Goal: Task Accomplishment & Management: Manage account settings

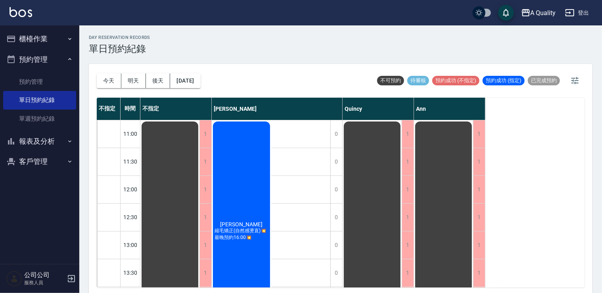
scroll to position [159, 0]
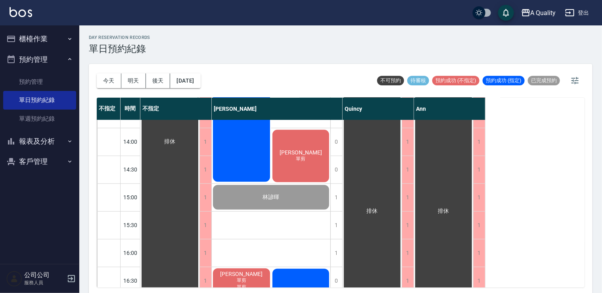
click at [36, 163] on button "客戶管理" at bounding box center [39, 161] width 73 height 21
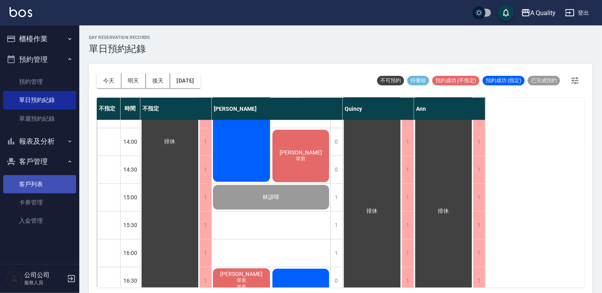
click at [29, 185] on link "客戶列表" at bounding box center [39, 184] width 73 height 18
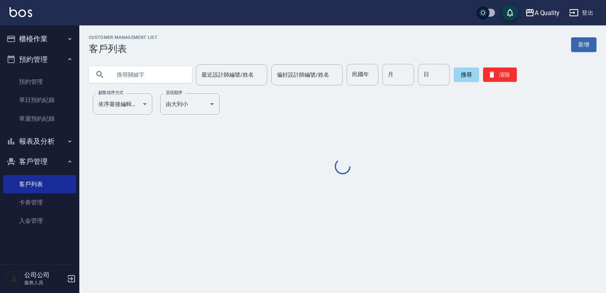
click at [149, 74] on input "text" at bounding box center [148, 74] width 75 height 21
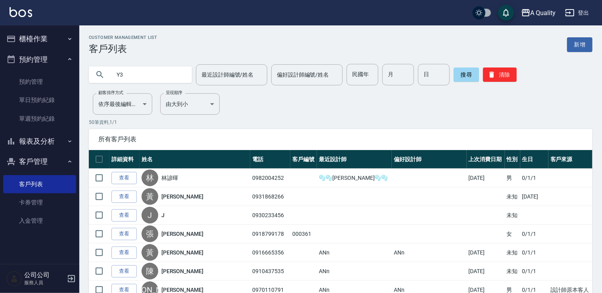
type input "Y"
type input "子涵"
click at [470, 74] on button "搜尋" at bounding box center [466, 74] width 25 height 14
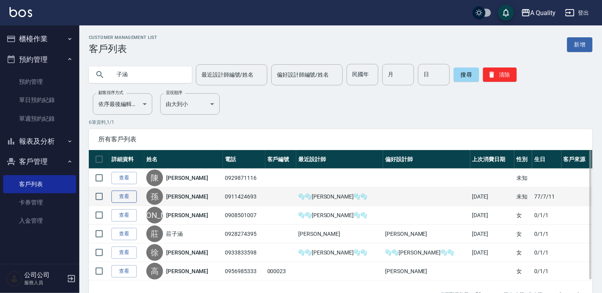
click at [128, 197] on link "查看" at bounding box center [123, 196] width 25 height 12
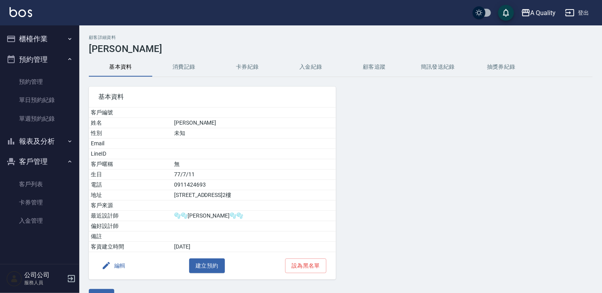
click at [181, 61] on button "消費記錄" at bounding box center [183, 67] width 63 height 19
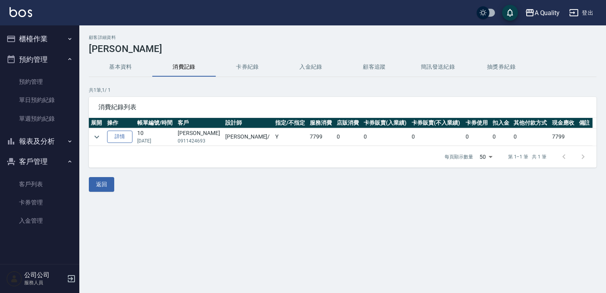
click at [118, 136] on link "詳情" at bounding box center [119, 137] width 25 height 12
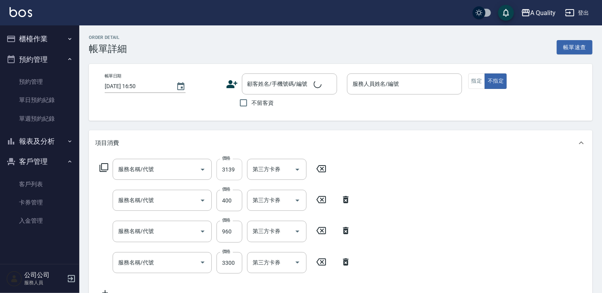
type input "[DATE] 13:30"
type input "[PERSON_NAME](無代號)"
type input "染髮(401)"
type input "剪髮(201)"
type input "資生堂基礎護(501)"
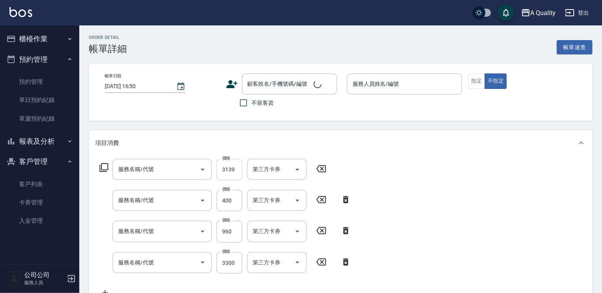
type input "設計染(402)"
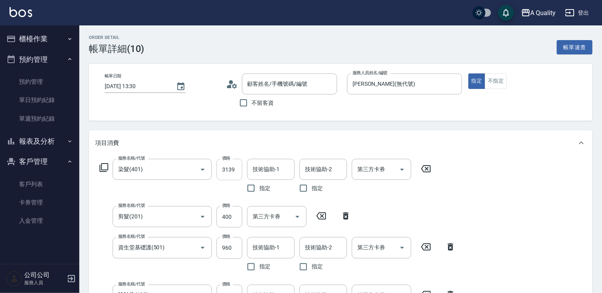
type input "[PERSON_NAME]/0911424693/null"
